Goal: Task Accomplishment & Management: Manage account settings

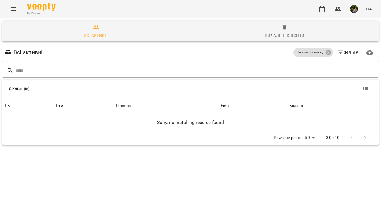
click at [13, 10] on icon "Menu" at bounding box center [13, 9] width 7 height 7
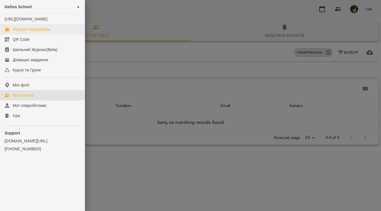
click at [31, 32] on div "Журнал відвідувань" at bounding box center [32, 29] width 38 height 6
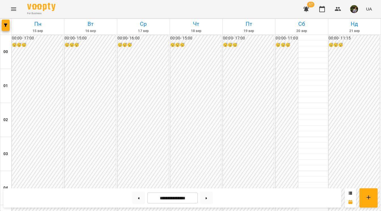
click at [16, 9] on icon "Menu" at bounding box center [13, 9] width 7 height 7
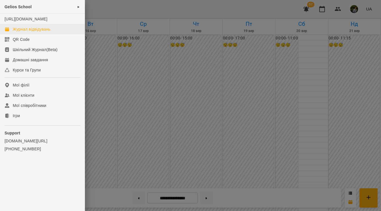
click at [27, 32] on div "Журнал відвідувань" at bounding box center [32, 29] width 38 height 6
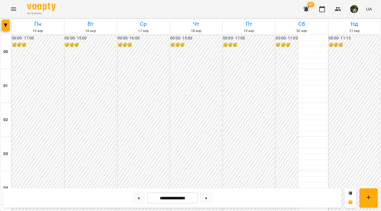
scroll to position [493, 0]
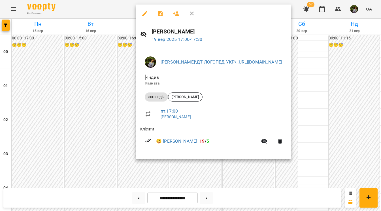
click at [141, 168] on div at bounding box center [190, 105] width 381 height 211
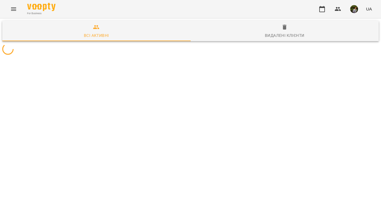
click at [14, 9] on icon "Menu" at bounding box center [13, 9] width 7 height 7
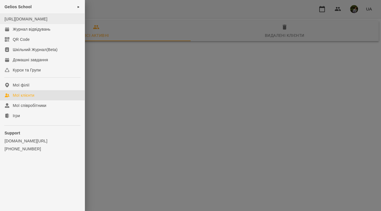
click at [23, 24] on li "[URL][DOMAIN_NAME]" at bounding box center [42, 19] width 85 height 10
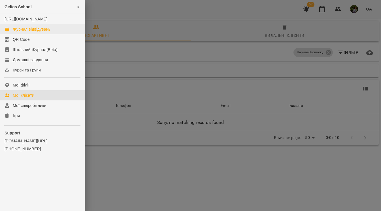
click at [24, 32] on div "Журнал відвідувань" at bounding box center [32, 29] width 38 height 6
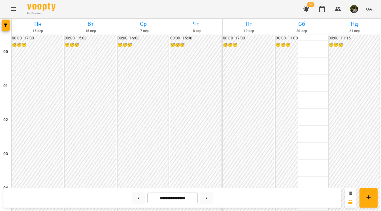
scroll to position [532, 0]
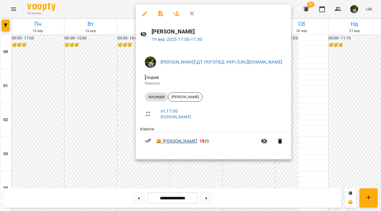
click at [180, 140] on link "😀 Єгор Малий" at bounding box center [176, 141] width 41 height 7
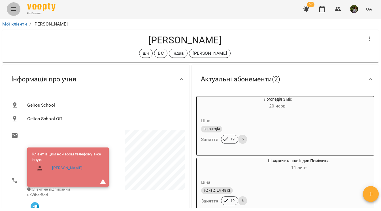
click at [13, 10] on icon "Menu" at bounding box center [13, 9] width 7 height 7
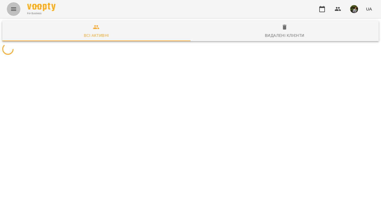
click at [14, 12] on icon "Menu" at bounding box center [13, 9] width 7 height 7
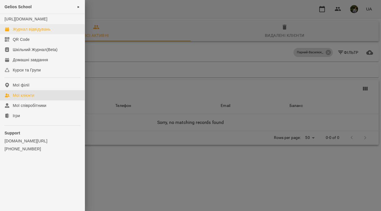
click at [28, 32] on div "Журнал відвідувань" at bounding box center [32, 29] width 38 height 6
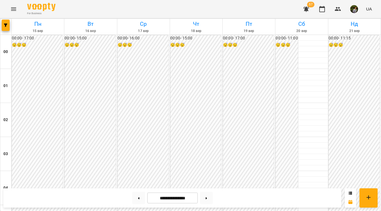
scroll to position [559, 0]
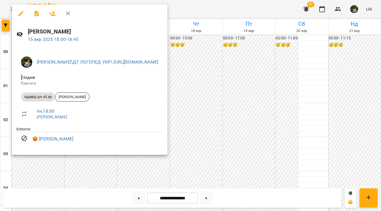
click at [305, 115] on div at bounding box center [190, 105] width 381 height 211
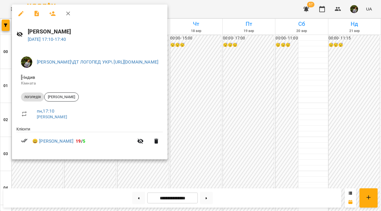
click at [268, 117] on div at bounding box center [190, 105] width 381 height 211
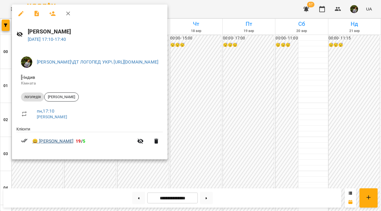
click at [55, 140] on link "😀 Єгор Малий" at bounding box center [52, 141] width 41 height 7
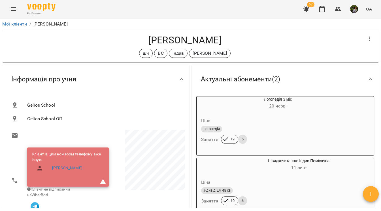
click at [16, 9] on icon "Menu" at bounding box center [13, 9] width 7 height 7
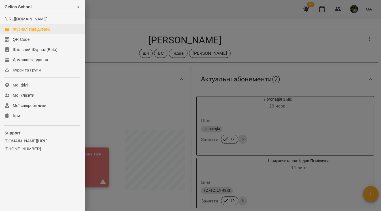
click at [25, 32] on div "Журнал відвідувань" at bounding box center [32, 29] width 38 height 6
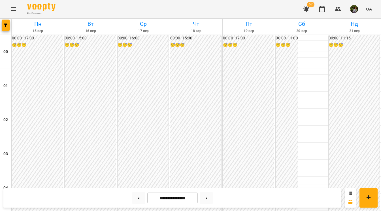
scroll to position [583, 0]
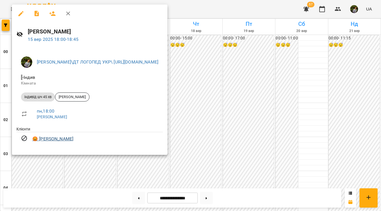
click at [64, 138] on link "😡 Лідія Прокопчук" at bounding box center [52, 139] width 41 height 7
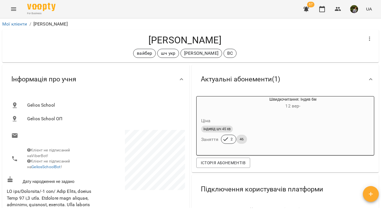
click at [14, 11] on icon "Menu" at bounding box center [13, 9] width 7 height 7
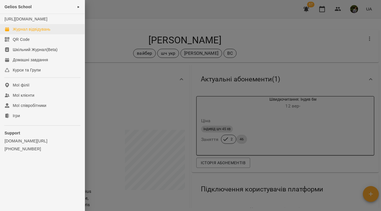
click at [20, 32] on div "Журнал відвідувань" at bounding box center [32, 29] width 38 height 6
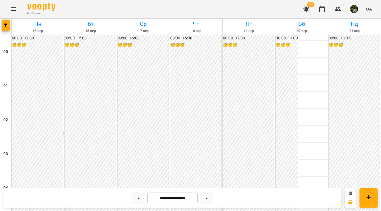
scroll to position [574, 0]
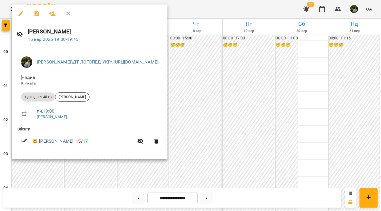
click at [69, 142] on link "😀 Вероніка Гудзішевська" at bounding box center [52, 141] width 41 height 7
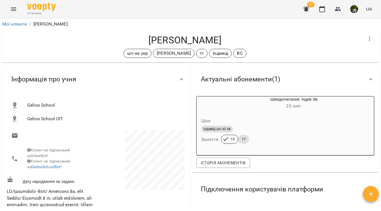
click at [11, 10] on icon "Menu" at bounding box center [13, 8] width 5 height 3
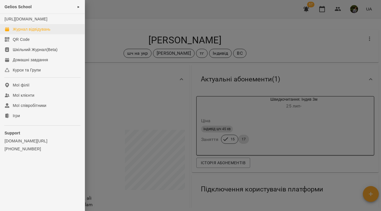
click at [30, 32] on div "Журнал відвідувань" at bounding box center [32, 29] width 38 height 6
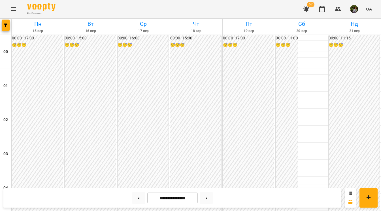
scroll to position [622, 0]
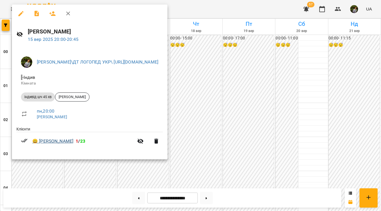
click at [58, 138] on link "😀 Вінарєв Артем" at bounding box center [52, 141] width 41 height 7
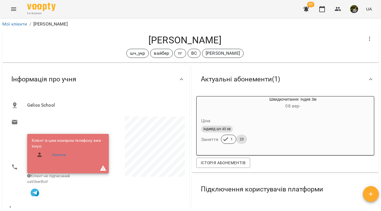
click at [10, 6] on icon "Menu" at bounding box center [13, 9] width 7 height 7
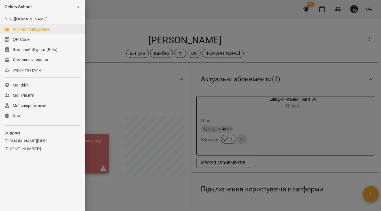
click at [26, 32] on div "Журнал відвідувань" at bounding box center [32, 29] width 38 height 6
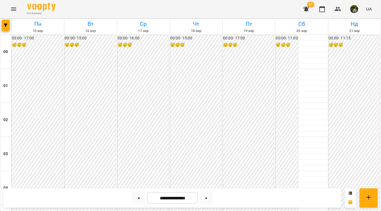
scroll to position [511, 0]
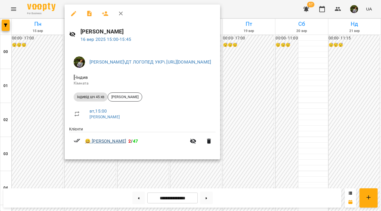
click at [111, 141] on link "😀 Ґлухан Марат" at bounding box center [105, 141] width 41 height 7
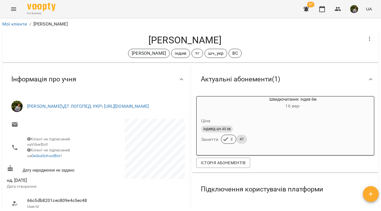
click at [10, 7] on button "Menu" at bounding box center [14, 9] width 14 height 14
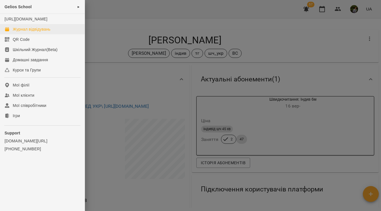
click at [30, 32] on div "Журнал відвідувань" at bounding box center [32, 29] width 38 height 6
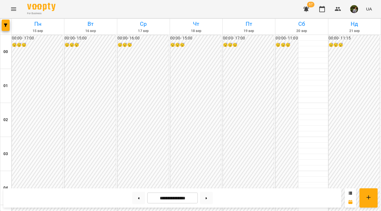
scroll to position [576, 0]
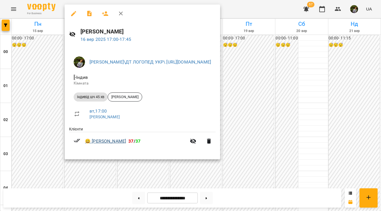
click at [105, 140] on link "😀 Бондарчук Ольга" at bounding box center [105, 141] width 41 height 7
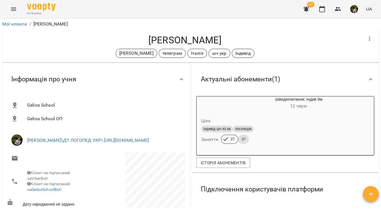
click at [13, 9] on icon "Menu" at bounding box center [13, 8] width 5 height 3
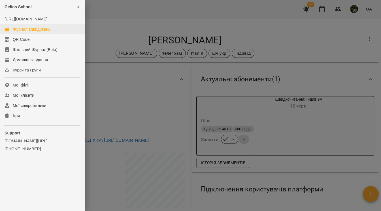
click at [23, 32] on div "Журнал відвідувань" at bounding box center [32, 29] width 38 height 6
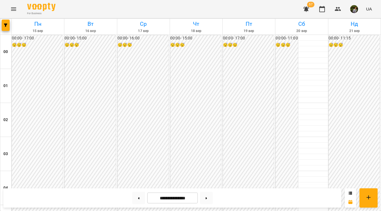
scroll to position [565, 0]
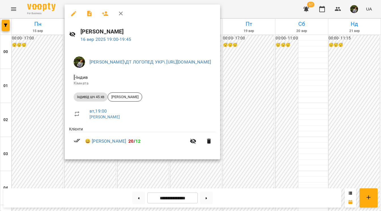
click at [28, 113] on div at bounding box center [190, 105] width 381 height 211
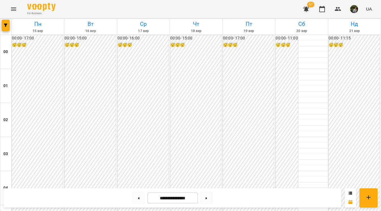
scroll to position [641, 0]
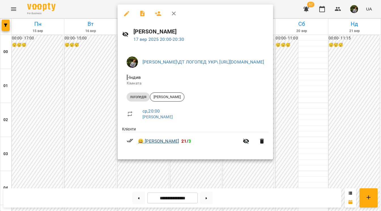
click at [174, 140] on link "😀 Копилов Олександра" at bounding box center [158, 141] width 41 height 7
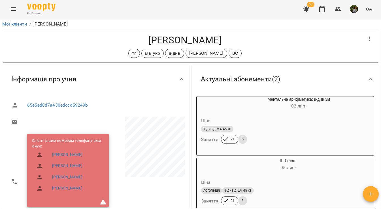
click at [17, 8] on button "Menu" at bounding box center [14, 9] width 14 height 14
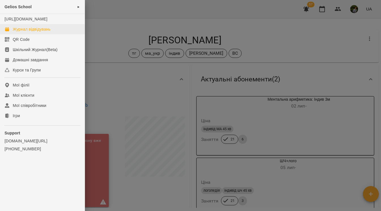
click at [29, 32] on div "Журнал відвідувань" at bounding box center [32, 29] width 38 height 6
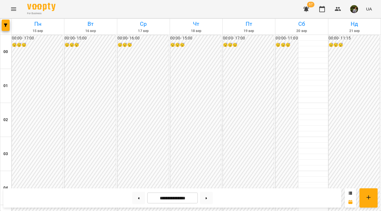
scroll to position [508, 0]
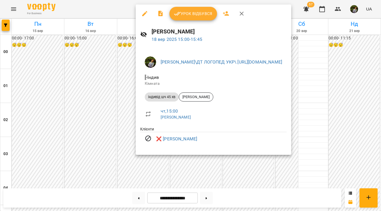
click at [141, 168] on div at bounding box center [190, 105] width 381 height 211
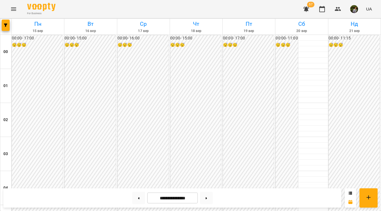
scroll to position [552, 0]
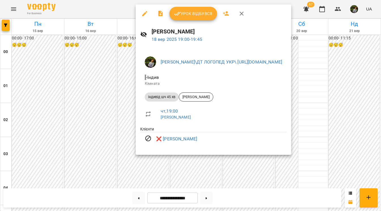
click at [129, 157] on div at bounding box center [190, 105] width 381 height 211
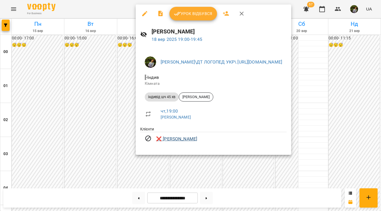
click at [191, 139] on link "❌ Камінський Андрій" at bounding box center [176, 139] width 41 height 7
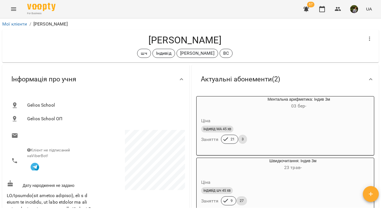
click at [11, 5] on button "Menu" at bounding box center [14, 9] width 14 height 14
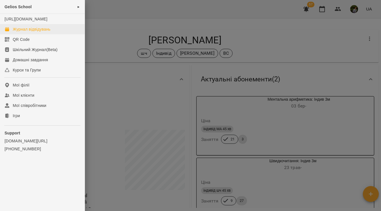
click at [36, 32] on div "Журнал відвідувань" at bounding box center [32, 29] width 38 height 6
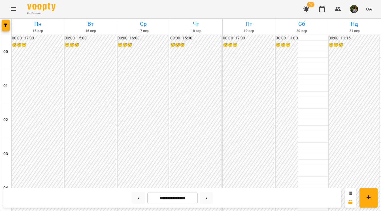
scroll to position [537, 0]
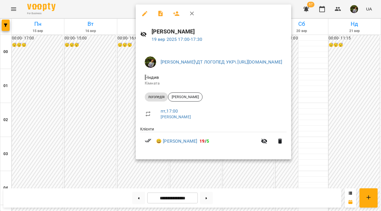
click at [145, 164] on div at bounding box center [190, 105] width 381 height 211
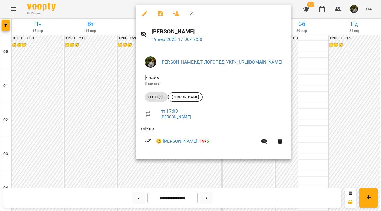
click at [151, 170] on div at bounding box center [190, 105] width 381 height 211
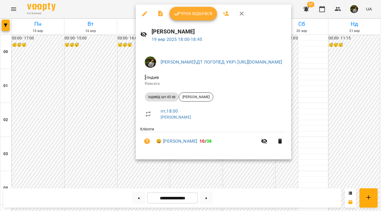
click at [149, 170] on div at bounding box center [190, 105] width 381 height 211
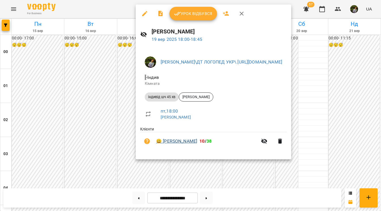
click at [194, 141] on link "😀 Вікторія Доскалюк" at bounding box center [176, 141] width 41 height 7
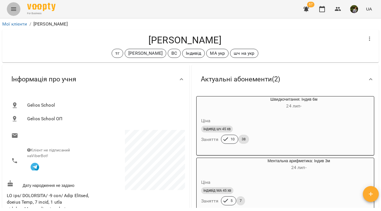
click at [14, 7] on icon "Menu" at bounding box center [13, 9] width 7 height 7
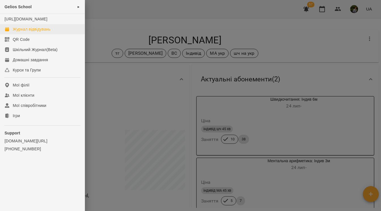
click at [27, 32] on div "Журнал відвідувань" at bounding box center [32, 29] width 38 height 6
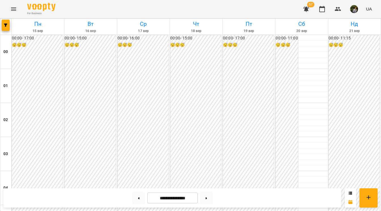
scroll to position [507, 0]
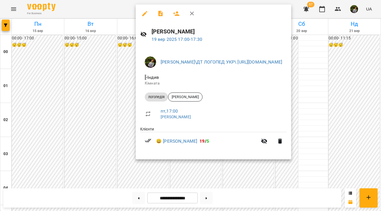
click at [140, 172] on div at bounding box center [190, 105] width 381 height 211
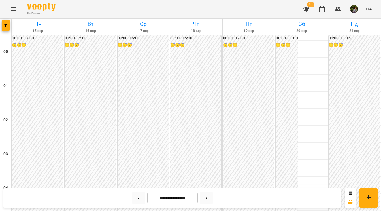
scroll to position [531, 0]
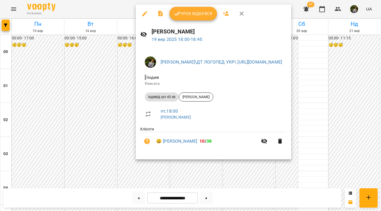
click at [127, 167] on div at bounding box center [190, 105] width 381 height 211
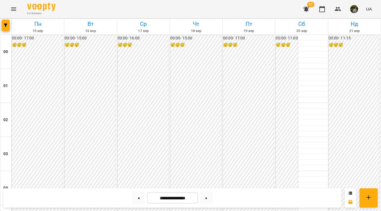
scroll to position [318, 0]
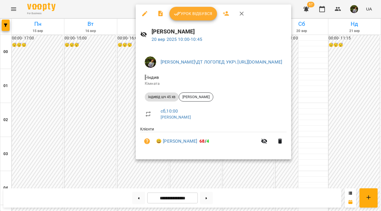
click at [88, 3] on div at bounding box center [190, 105] width 381 height 211
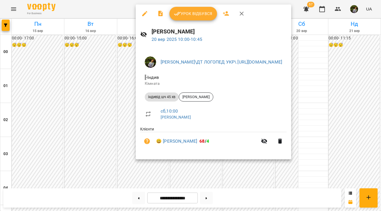
click at [101, 5] on div at bounding box center [190, 105] width 381 height 211
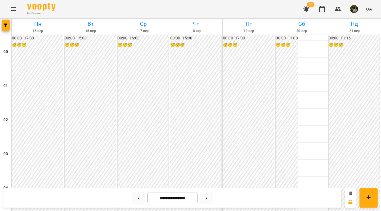
scroll to position [351, 0]
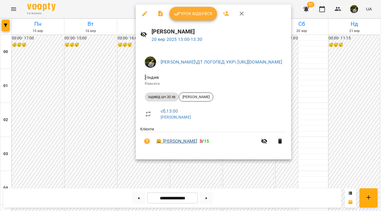
click at [182, 141] on link "😀 Камілла Чайка" at bounding box center [176, 141] width 41 height 7
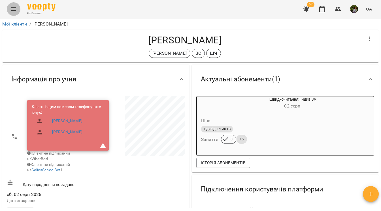
click at [13, 10] on icon "Menu" at bounding box center [13, 8] width 5 height 3
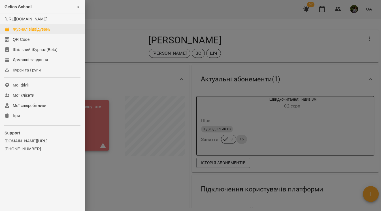
click at [28, 32] on div "Журнал відвідувань" at bounding box center [32, 29] width 38 height 6
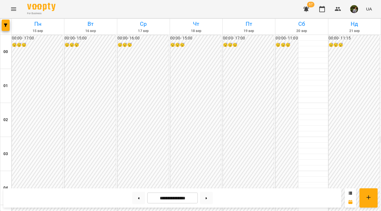
scroll to position [362, 0]
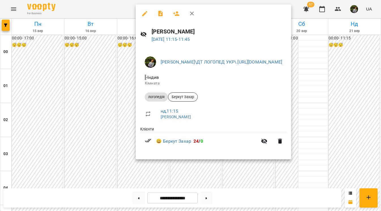
click at [357, 165] on div at bounding box center [190, 105] width 381 height 211
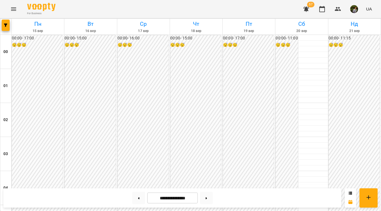
scroll to position [666, 0]
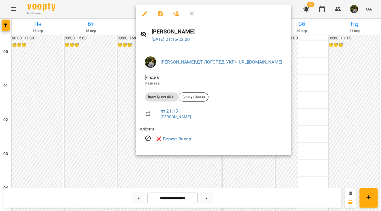
click at [262, 173] on div at bounding box center [190, 105] width 381 height 211
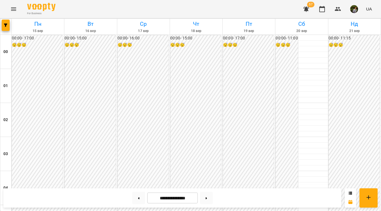
scroll to position [375, 0]
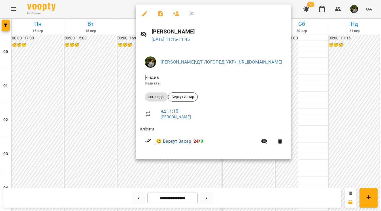
click at [184, 141] on link "😀 Беркут Захар" at bounding box center [173, 141] width 35 height 7
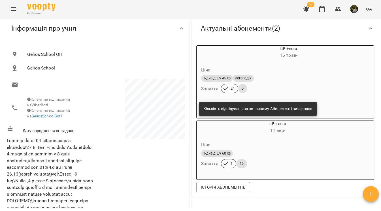
scroll to position [52, 0]
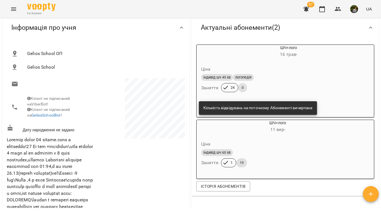
click at [11, 11] on icon "Menu" at bounding box center [13, 9] width 7 height 7
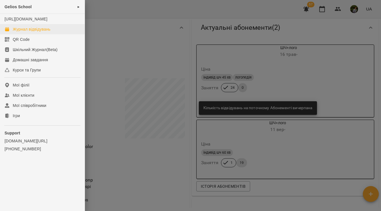
click at [29, 32] on div "Журнал відвідувань" at bounding box center [32, 29] width 38 height 6
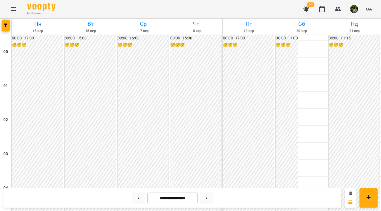
scroll to position [361, 0]
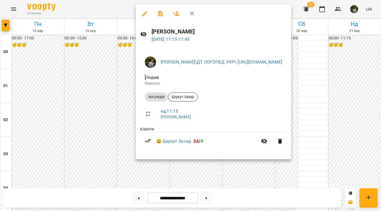
click at [366, 172] on div at bounding box center [190, 105] width 381 height 211
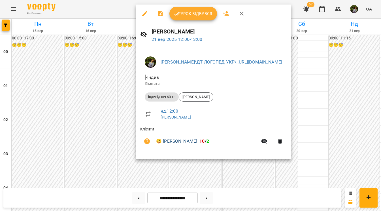
click at [185, 141] on link "😀 Худяков Данііл" at bounding box center [176, 141] width 41 height 7
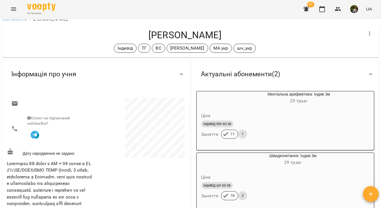
scroll to position [4, 0]
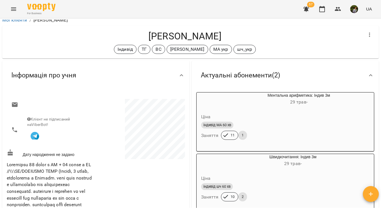
click at [12, 6] on icon "Menu" at bounding box center [13, 9] width 7 height 7
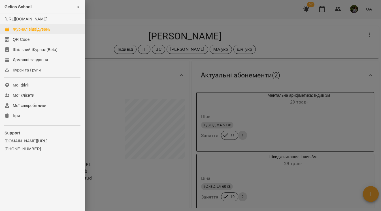
click at [30, 32] on div "Журнал відвідувань" at bounding box center [32, 29] width 38 height 6
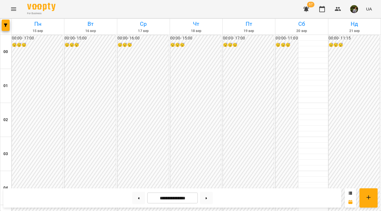
scroll to position [393, 0]
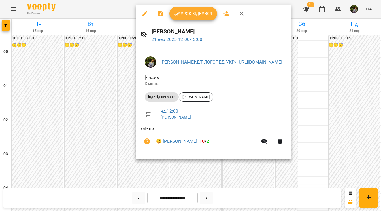
click at [358, 182] on div at bounding box center [190, 105] width 381 height 211
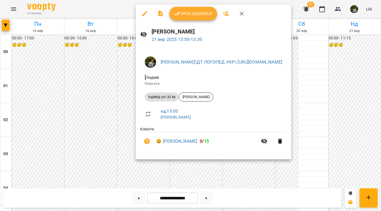
click at [362, 173] on div at bounding box center [190, 105] width 381 height 211
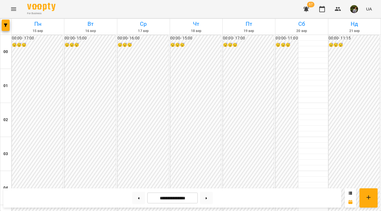
scroll to position [586, 0]
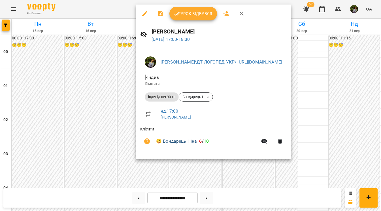
click at [189, 142] on link "😀 Бондарець Ніна" at bounding box center [176, 141] width 41 height 7
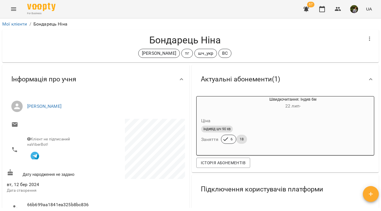
click at [13, 7] on icon "Menu" at bounding box center [13, 9] width 7 height 7
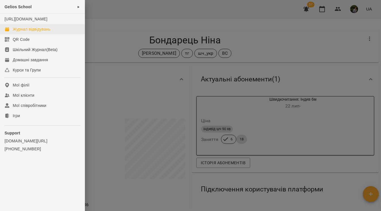
click at [30, 32] on div "Журнал відвідувань" at bounding box center [32, 29] width 38 height 6
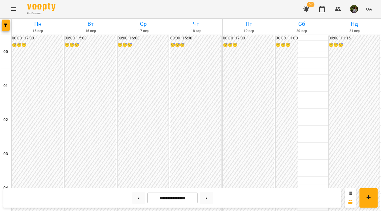
scroll to position [573, 0]
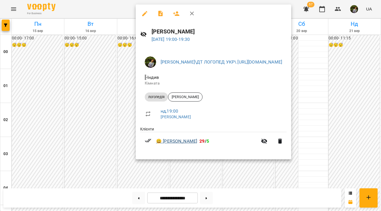
click at [182, 141] on link "😀 Евеліна Гринів" at bounding box center [176, 141] width 41 height 7
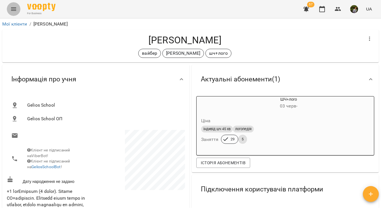
click at [16, 7] on icon "Menu" at bounding box center [13, 9] width 7 height 7
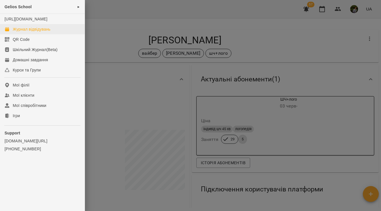
click at [20, 32] on div "Журнал відвідувань" at bounding box center [32, 29] width 38 height 6
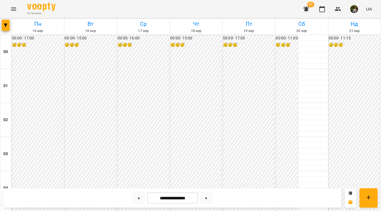
scroll to position [619, 0]
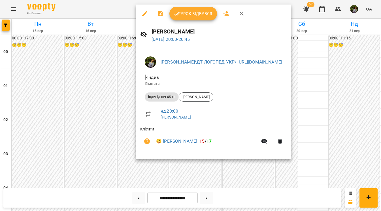
click at [263, 184] on div at bounding box center [190, 105] width 381 height 211
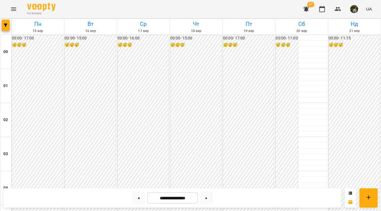
scroll to position [642, 0]
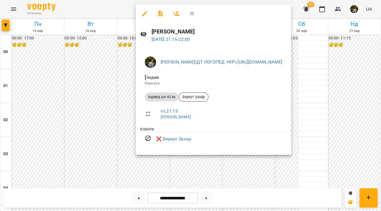
click at [260, 178] on div at bounding box center [190, 105] width 381 height 211
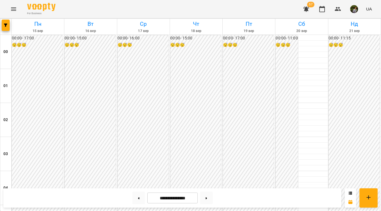
scroll to position [575, 0]
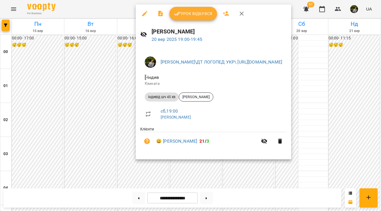
click at [263, 171] on div at bounding box center [190, 105] width 381 height 211
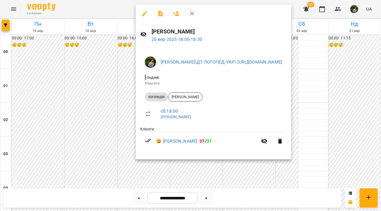
click at [265, 167] on div at bounding box center [190, 105] width 381 height 211
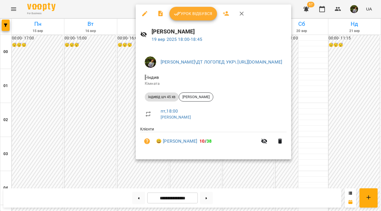
click at [263, 165] on div at bounding box center [190, 105] width 381 height 211
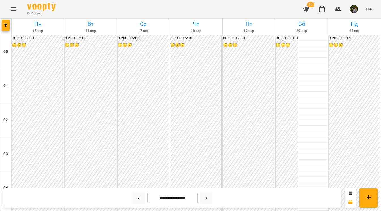
scroll to position [475, 0]
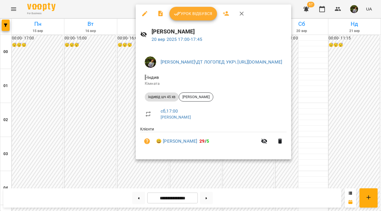
click at [136, 175] on div at bounding box center [190, 105] width 381 height 211
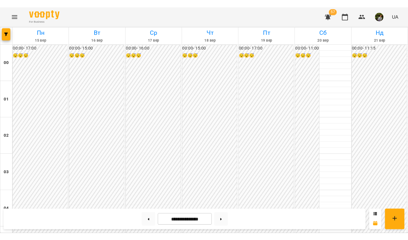
scroll to position [320, 0]
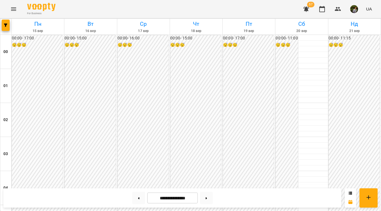
click at [12, 12] on icon "Menu" at bounding box center [13, 9] width 7 height 7
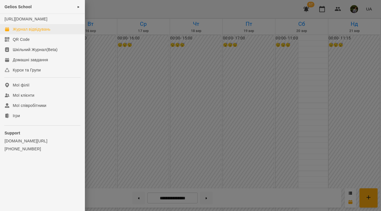
click at [24, 32] on div "Журнал відвідувань" at bounding box center [32, 29] width 38 height 6
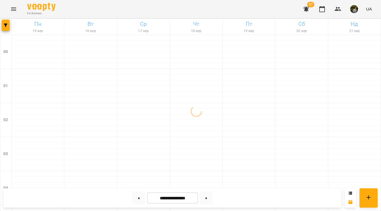
click at [13, 9] on icon "Menu" at bounding box center [13, 9] width 7 height 7
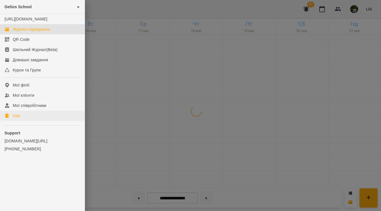
click at [33, 121] on link "Ігри" at bounding box center [42, 116] width 85 height 10
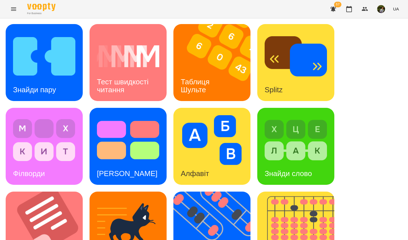
drag, startPoint x: 187, startPoint y: 2, endPoint x: 219, endPoint y: 83, distance: 86.3
click at [219, 83] on div "Таблиця Шульте" at bounding box center [197, 86] width 46 height 30
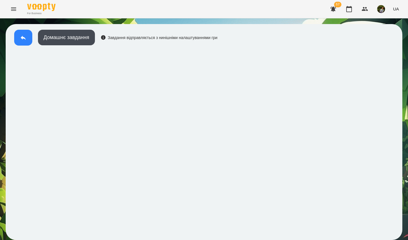
click at [23, 41] on button at bounding box center [23, 38] width 18 height 16
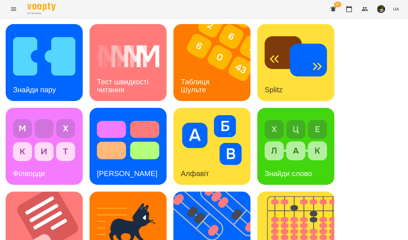
click at [201, 100] on div "Таблиця Шульте" at bounding box center [197, 86] width 46 height 30
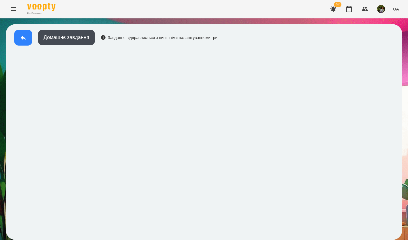
click at [22, 39] on icon at bounding box center [23, 37] width 7 height 7
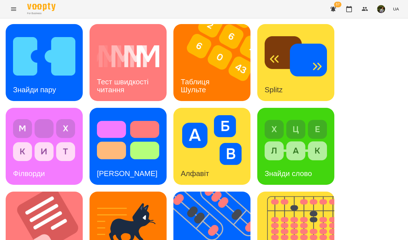
click at [194, 96] on div "Таблиця Шульте" at bounding box center [197, 86] width 46 height 30
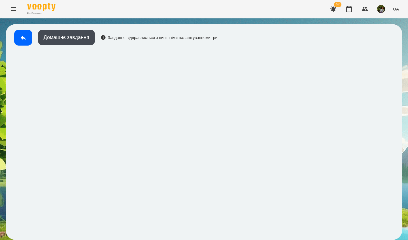
click at [21, 33] on button at bounding box center [23, 38] width 18 height 16
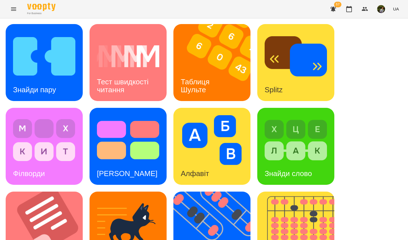
scroll to position [202, 0]
drag, startPoint x: 223, startPoint y: 7, endPoint x: 62, endPoint y: 128, distance: 201.0
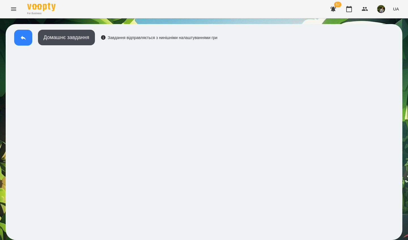
click at [27, 37] on button at bounding box center [23, 38] width 18 height 16
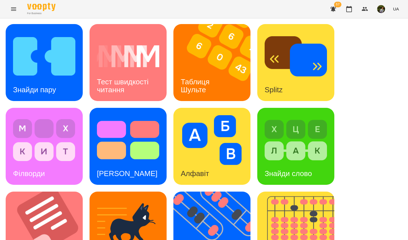
click at [315, 171] on div "Знайди слово" at bounding box center [289, 174] width 62 height 22
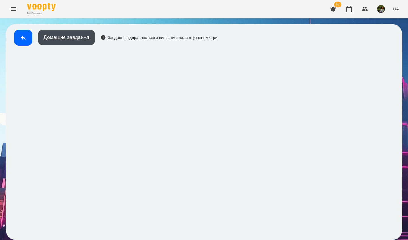
click at [21, 39] on icon at bounding box center [23, 37] width 7 height 7
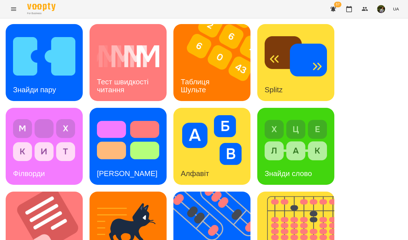
click at [291, 170] on h3 "Знайди слово" at bounding box center [288, 174] width 47 height 9
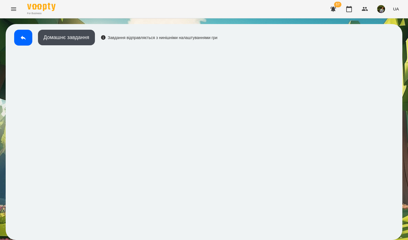
click at [20, 37] on button at bounding box center [23, 38] width 18 height 16
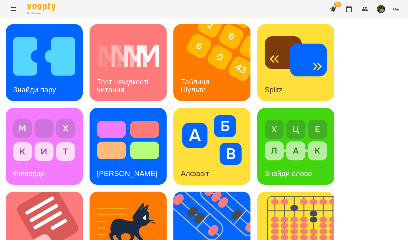
click at [293, 159] on img at bounding box center [296, 140] width 62 height 50
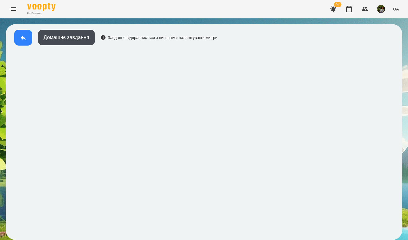
click at [22, 40] on icon at bounding box center [23, 37] width 7 height 7
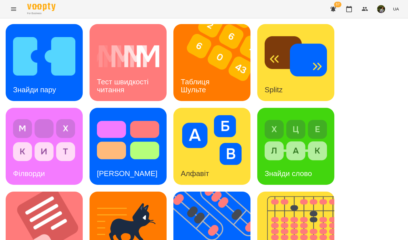
click at [67, 80] on img at bounding box center [44, 56] width 62 height 50
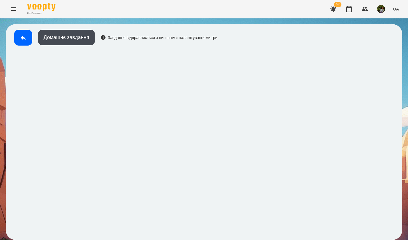
click at [23, 34] on button at bounding box center [23, 38] width 18 height 16
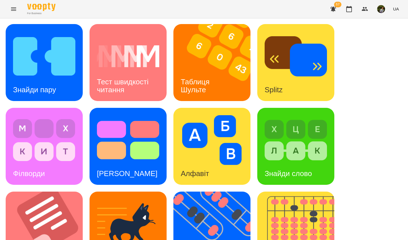
click at [62, 80] on div "Знайди пару" at bounding box center [35, 90] width 58 height 22
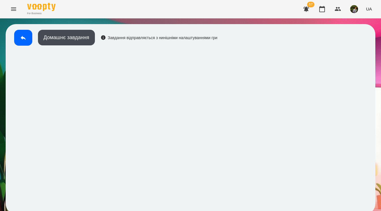
click at [22, 34] on icon at bounding box center [23, 37] width 7 height 7
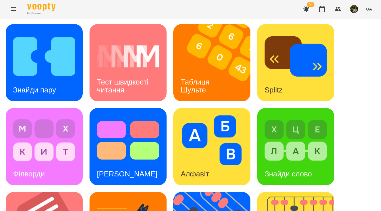
click at [13, 11] on icon "Menu" at bounding box center [13, 9] width 7 height 7
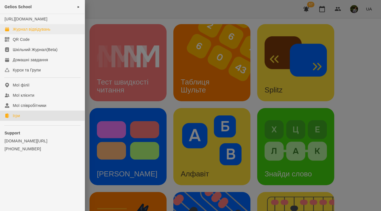
click at [35, 32] on div "Журнал відвідувань" at bounding box center [32, 29] width 38 height 6
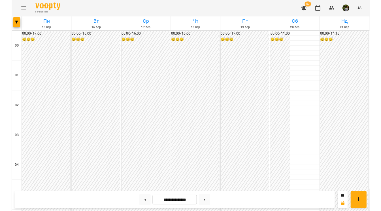
scroll to position [487, 0]
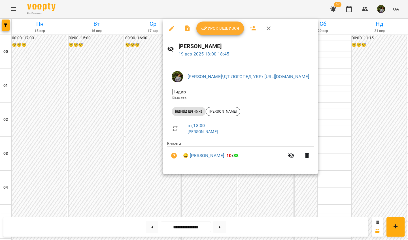
click at [225, 29] on span "Урок відбувся" at bounding box center [220, 28] width 39 height 7
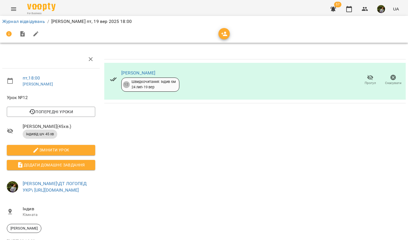
click at [15, 9] on icon "Menu" at bounding box center [13, 9] width 7 height 7
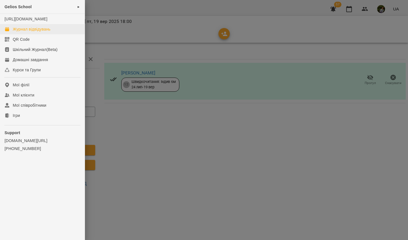
click at [32, 32] on div "Журнал відвідувань" at bounding box center [32, 29] width 38 height 6
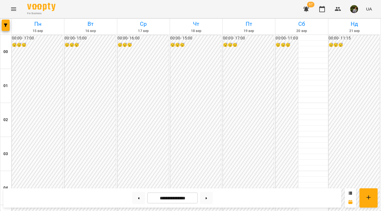
scroll to position [570, 0]
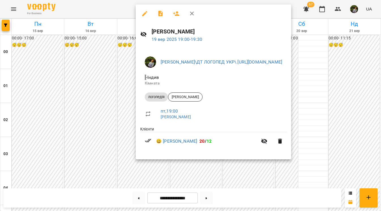
click at [124, 121] on div at bounding box center [190, 105] width 381 height 211
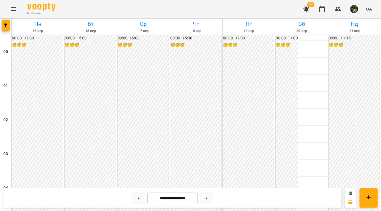
scroll to position [573, 0]
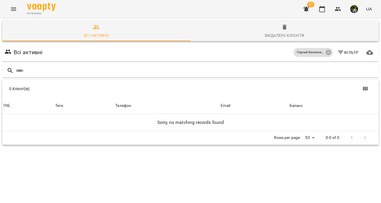
click at [14, 9] on icon "Menu" at bounding box center [13, 9] width 7 height 7
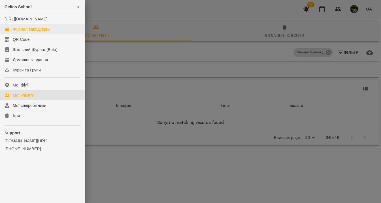
click at [26, 32] on div "Журнал відвідувань" at bounding box center [32, 29] width 38 height 6
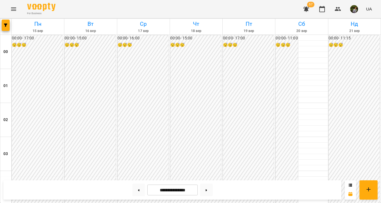
scroll to position [343, 0]
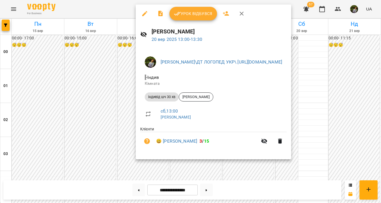
click at [359, 168] on div at bounding box center [190, 101] width 381 height 203
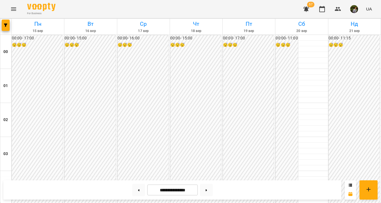
scroll to position [505, 0]
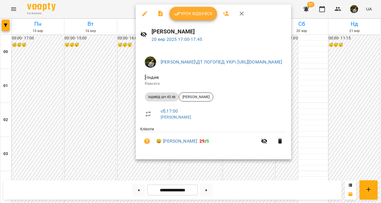
click at [148, 173] on div at bounding box center [190, 101] width 381 height 203
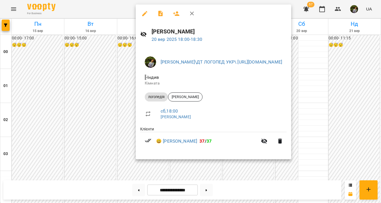
click at [149, 168] on div at bounding box center [190, 101] width 381 height 203
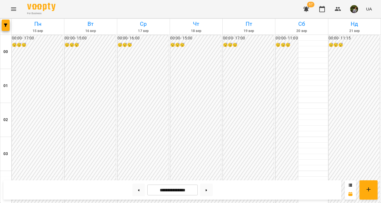
scroll to position [563, 0]
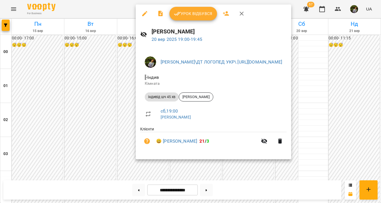
click at [125, 137] on div at bounding box center [190, 101] width 381 height 203
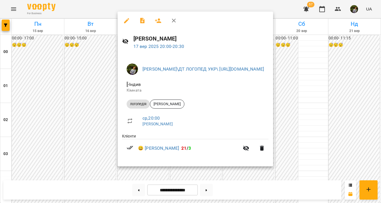
click at [82, 149] on div at bounding box center [190, 101] width 381 height 203
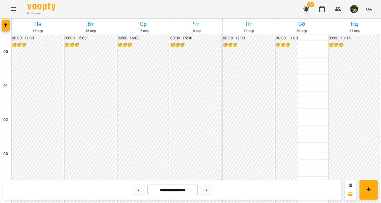
scroll to position [328, 0]
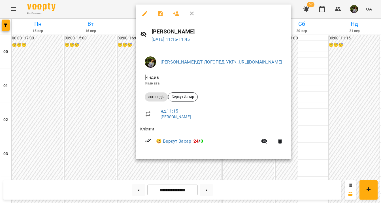
click at [360, 170] on div at bounding box center [190, 101] width 381 height 203
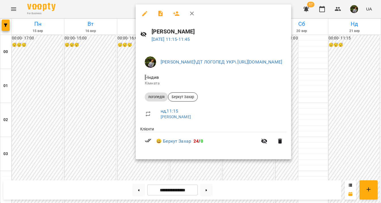
click at [360, 171] on div at bounding box center [190, 101] width 381 height 203
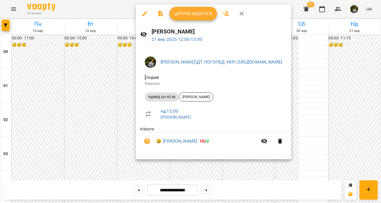
click at [361, 175] on div at bounding box center [190, 101] width 381 height 203
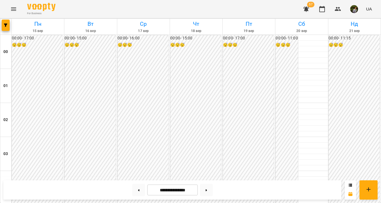
scroll to position [371, 0]
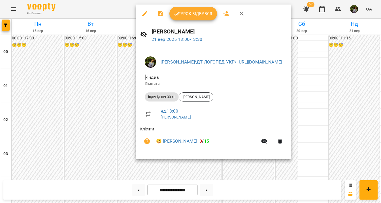
click at [357, 167] on div at bounding box center [190, 101] width 381 height 203
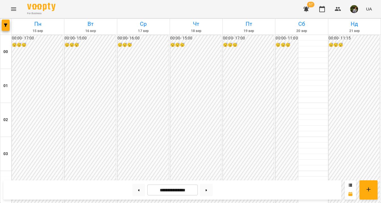
scroll to position [575, 0]
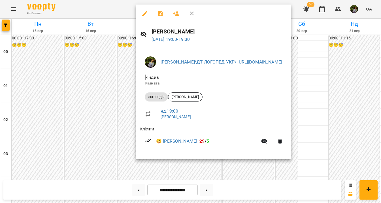
click at [121, 129] on div at bounding box center [190, 101] width 381 height 203
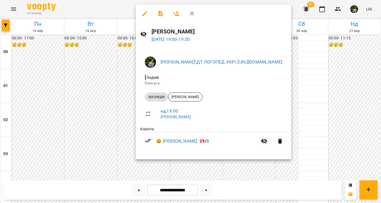
click at [121, 133] on div at bounding box center [190, 101] width 381 height 203
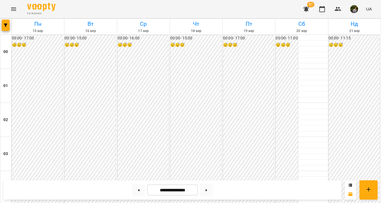
scroll to position [610, 0]
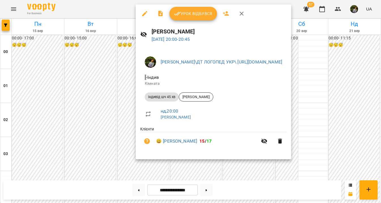
click at [265, 177] on div at bounding box center [190, 101] width 381 height 203
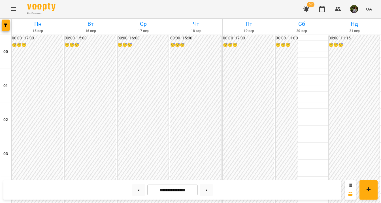
scroll to position [529, 0]
click at [210, 192] on button at bounding box center [206, 190] width 13 height 12
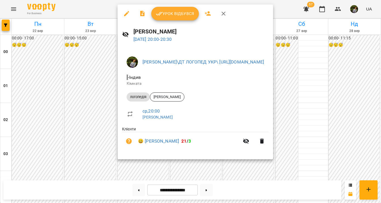
click at [48, 121] on div at bounding box center [190, 101] width 381 height 203
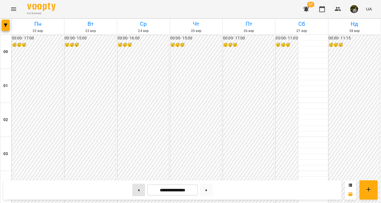
click at [137, 191] on button at bounding box center [138, 190] width 13 height 12
type input "**********"
